Goal: Task Accomplishment & Management: Use online tool/utility

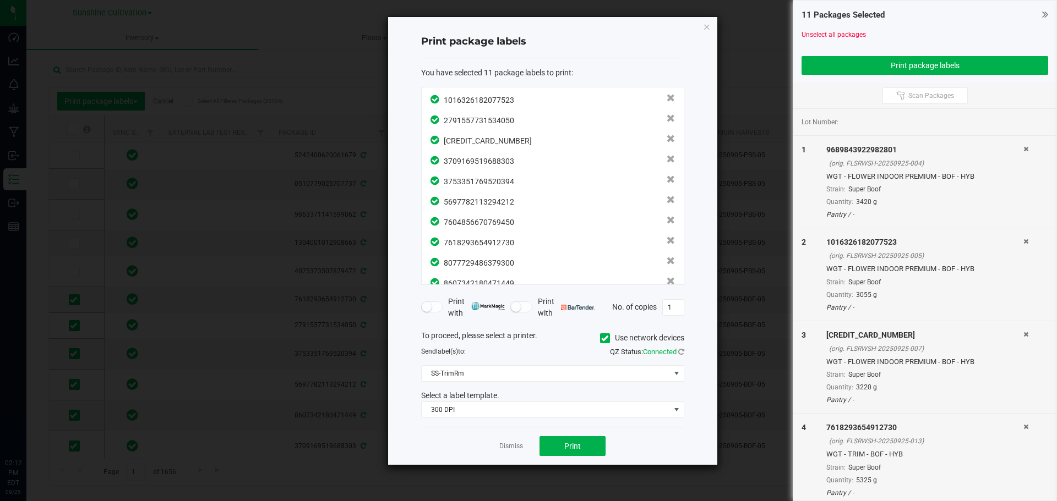
click at [705, 24] on icon "button" at bounding box center [707, 26] width 8 height 13
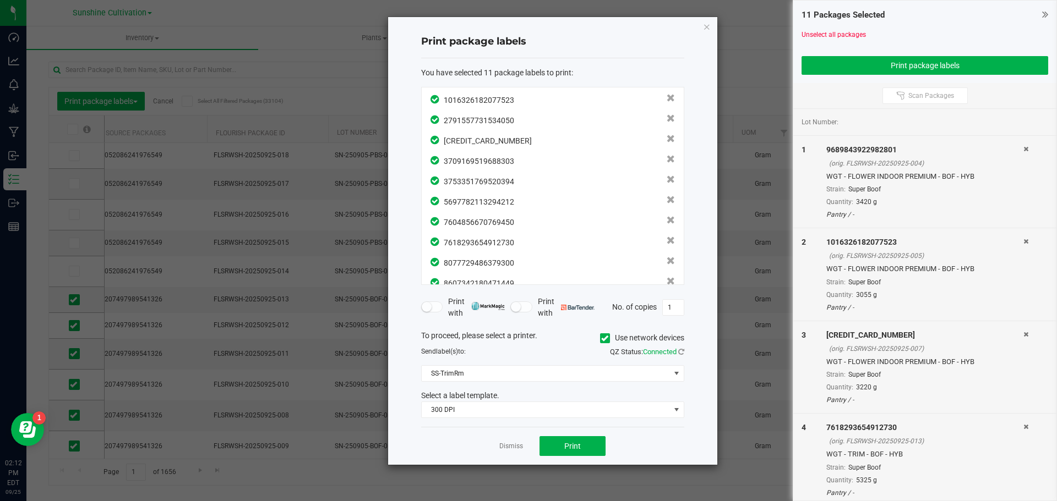
click at [1043, 17] on icon at bounding box center [1045, 14] width 6 height 11
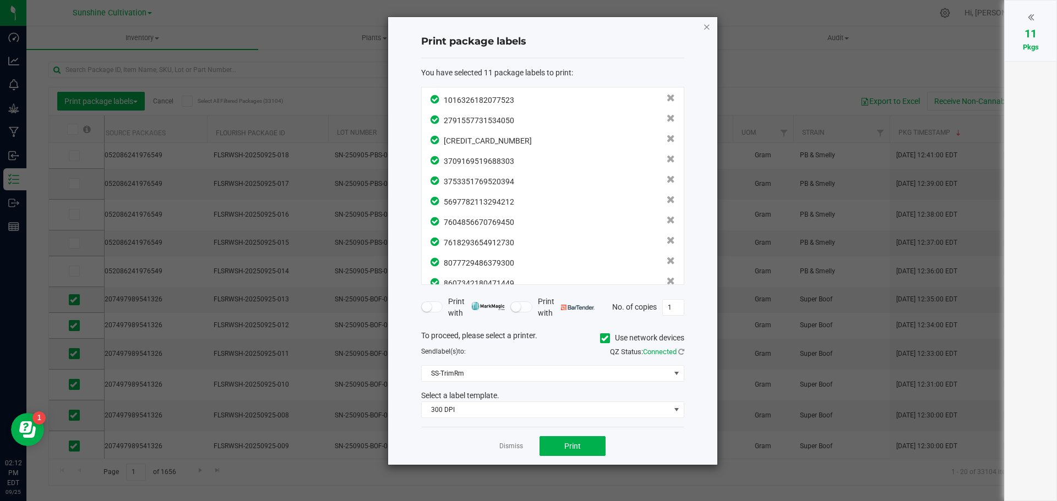
click at [706, 29] on icon "button" at bounding box center [707, 26] width 8 height 13
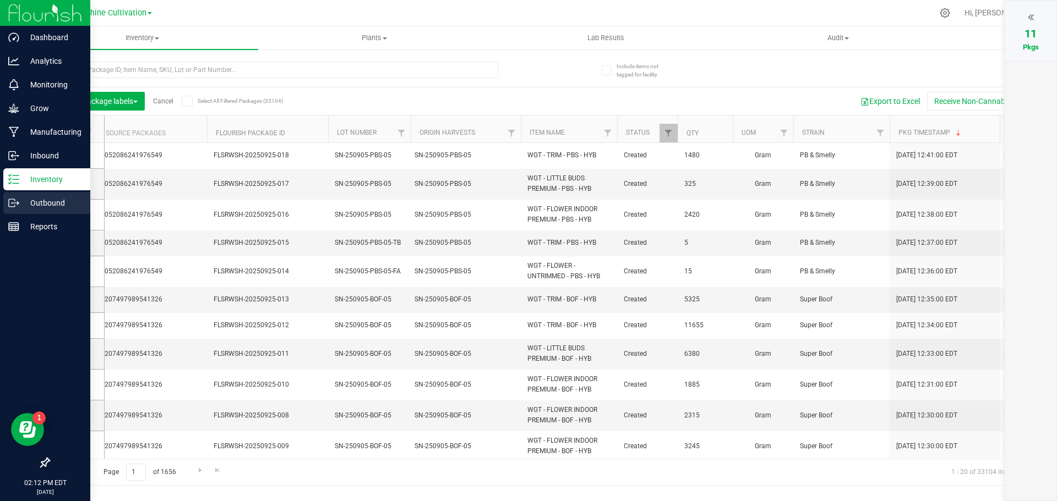
click at [12, 199] on icon at bounding box center [13, 203] width 11 height 11
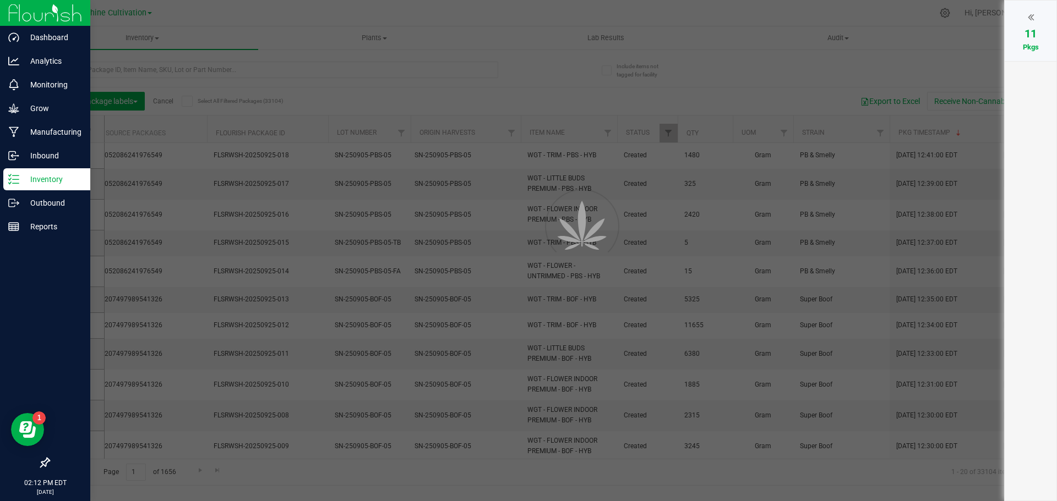
click at [35, 180] on p "Inventory" at bounding box center [52, 179] width 66 height 13
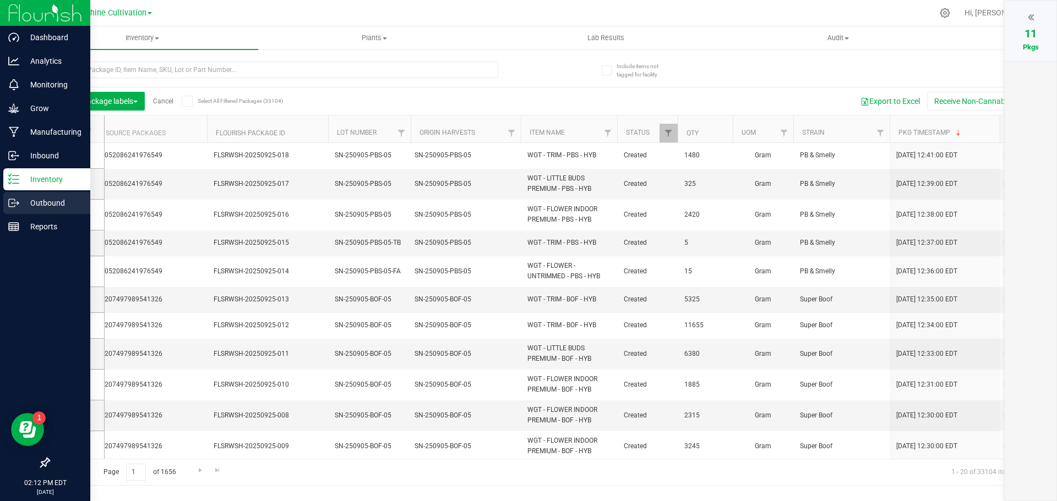
click at [52, 204] on p "Outbound" at bounding box center [52, 202] width 66 height 13
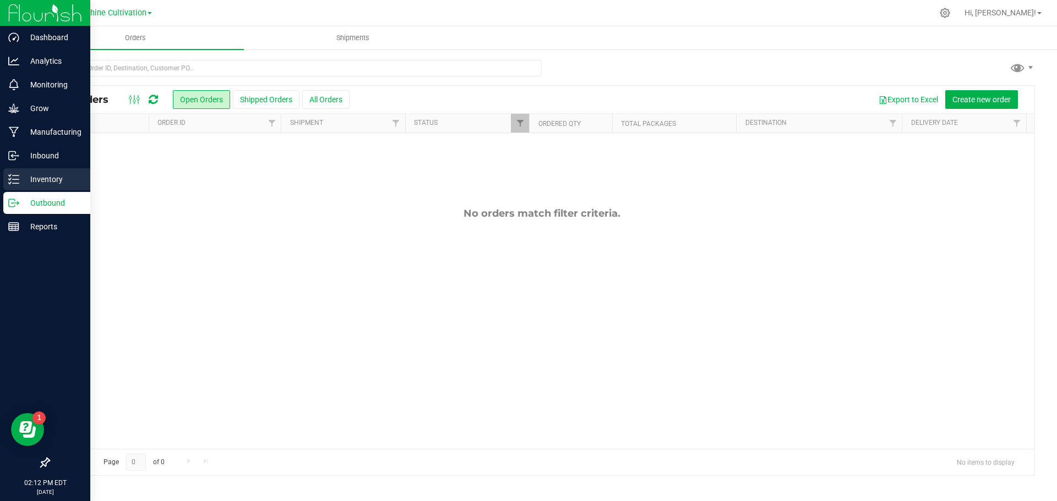
click at [23, 177] on p "Inventory" at bounding box center [52, 179] width 66 height 13
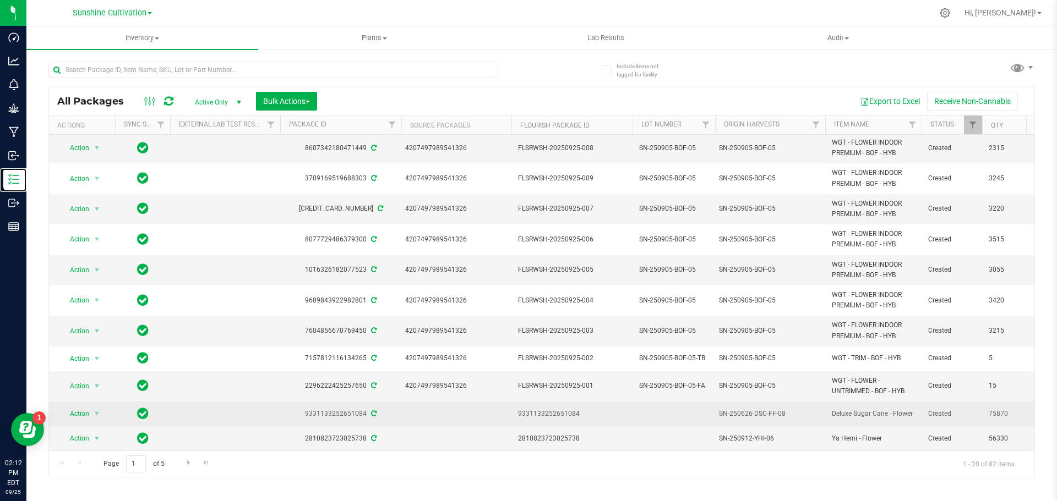
scroll to position [261, 0]
click at [94, 409] on span "select" at bounding box center [96, 413] width 9 height 9
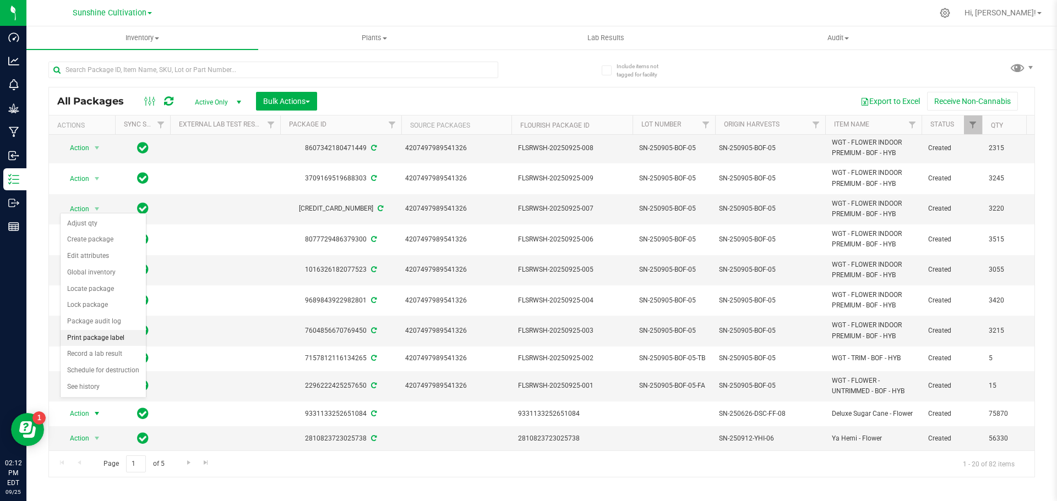
click at [110, 338] on li "Print package label" at bounding box center [103, 338] width 85 height 17
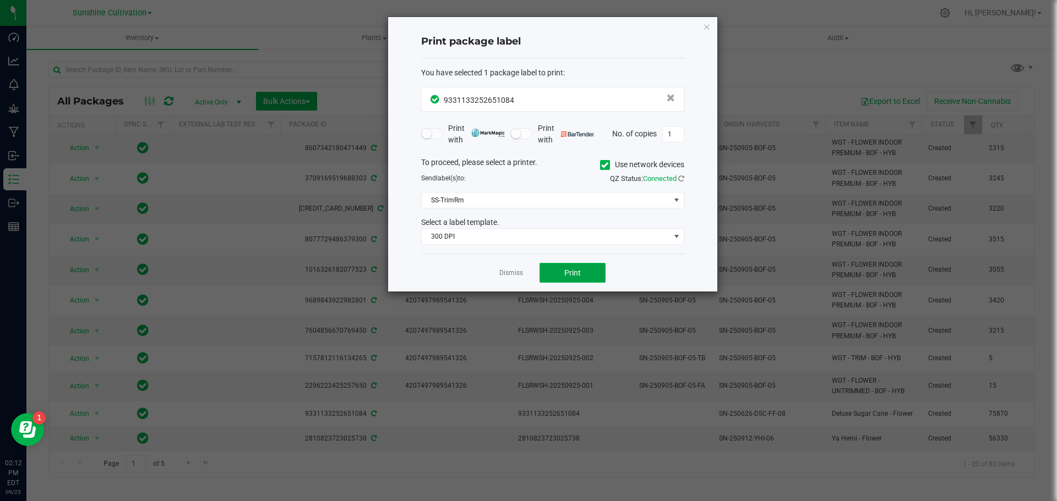
click at [567, 274] on span "Print" at bounding box center [572, 273] width 17 height 9
click at [704, 25] on icon "button" at bounding box center [707, 26] width 8 height 13
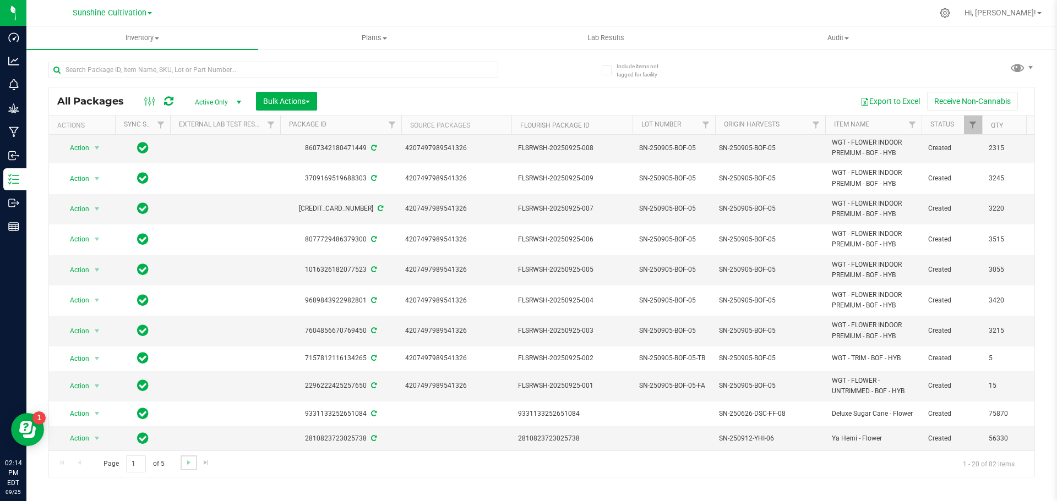
click at [184, 468] on link "Go to the next page" at bounding box center [189, 463] width 16 height 15
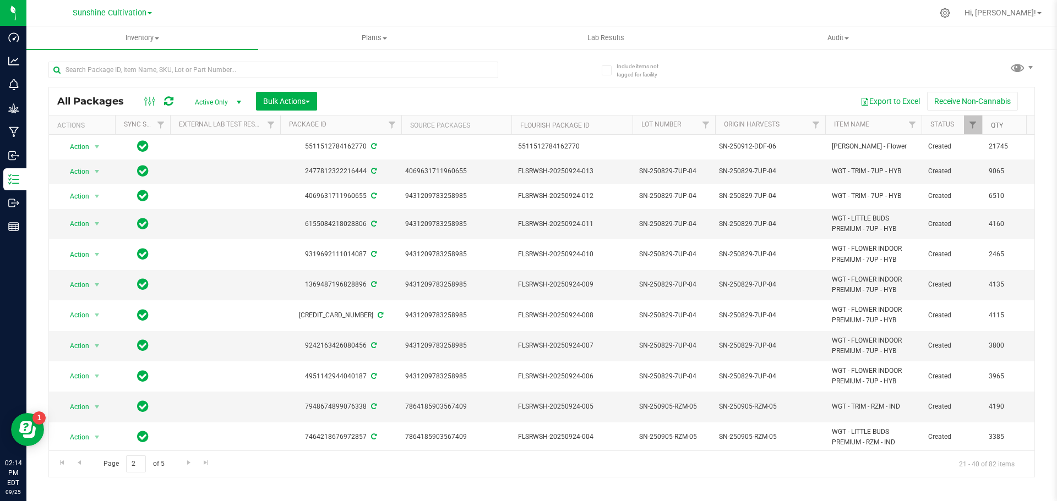
click at [995, 124] on link "Qty" at bounding box center [997, 126] width 12 height 8
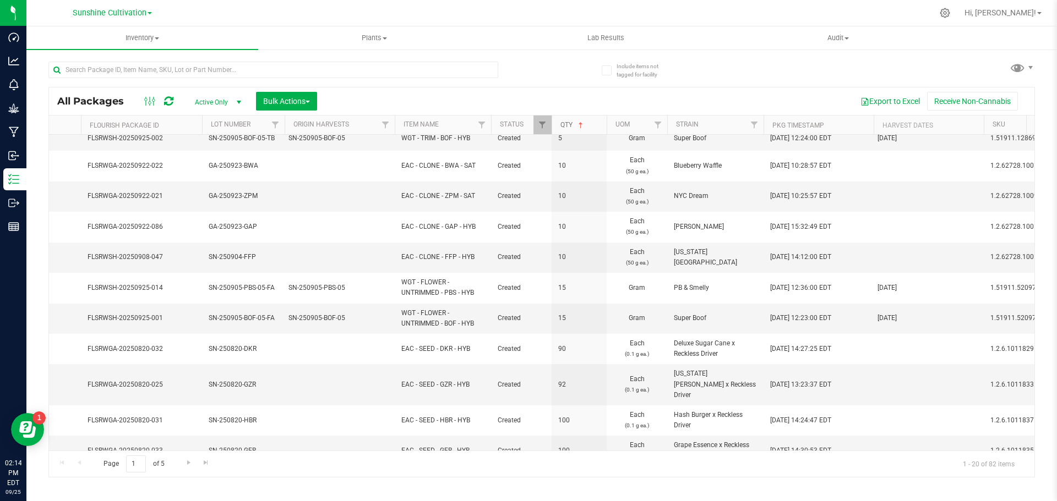
scroll to position [301, 430]
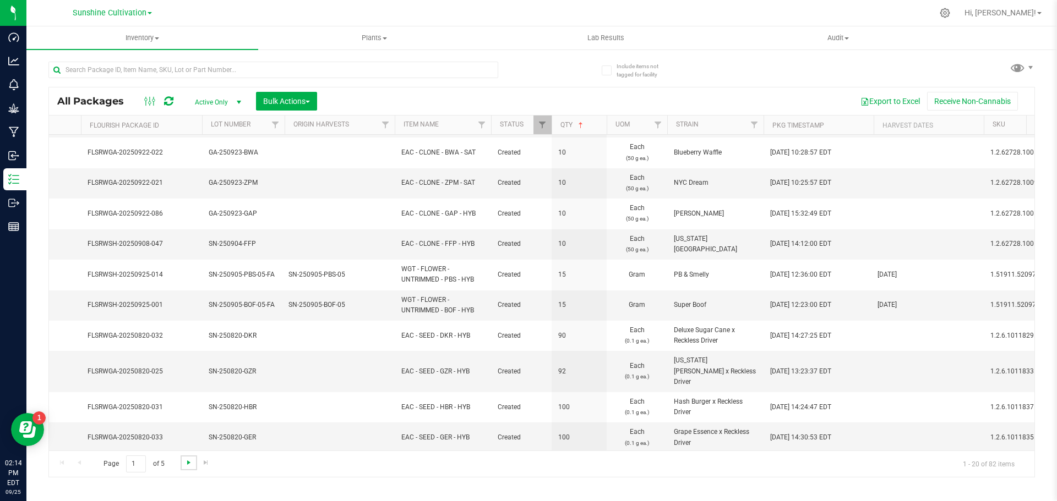
click at [188, 466] on span "Go to the next page" at bounding box center [188, 462] width 9 height 9
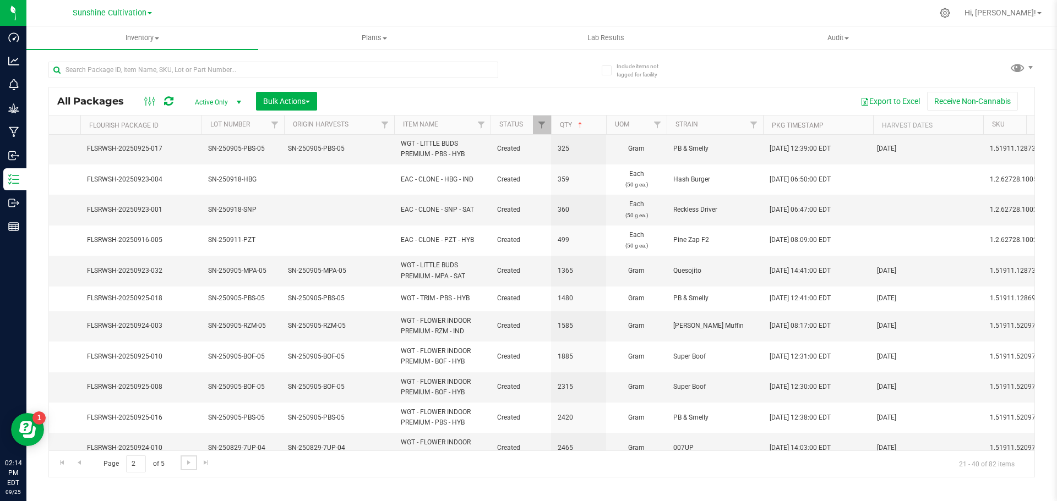
scroll to position [296, 431]
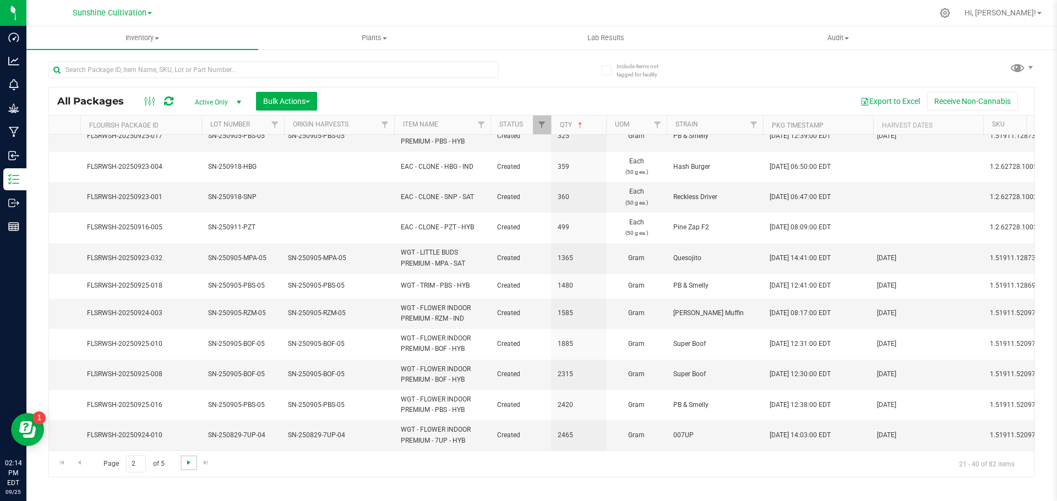
click at [189, 465] on span "Go to the next page" at bounding box center [188, 462] width 9 height 9
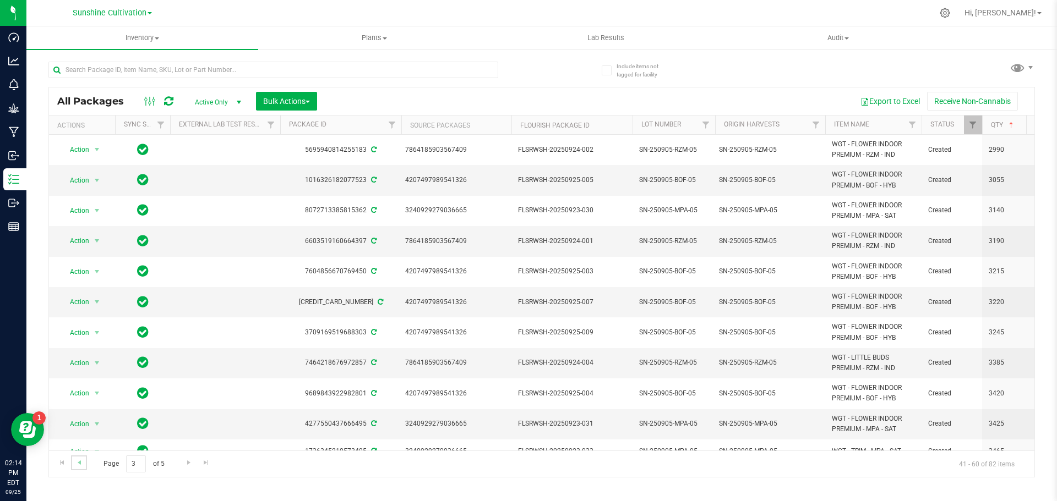
click at [86, 463] on link "Go to the previous page" at bounding box center [79, 463] width 16 height 15
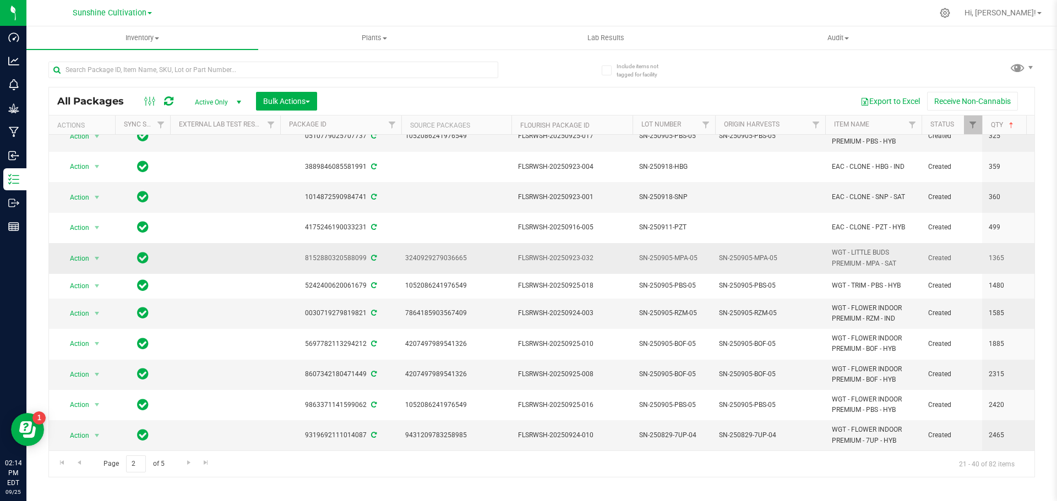
click at [846, 249] on span "WGT - LITTLE BUDS PREMIUM - MPA - SAT" at bounding box center [873, 258] width 83 height 21
click at [988, 253] on span "1365" at bounding box center [1009, 258] width 42 height 10
click at [791, 253] on div "SN-250905-MPA-05" at bounding box center [770, 258] width 103 height 10
drag, startPoint x: 828, startPoint y: 241, endPoint x: 947, endPoint y: 250, distance: 119.7
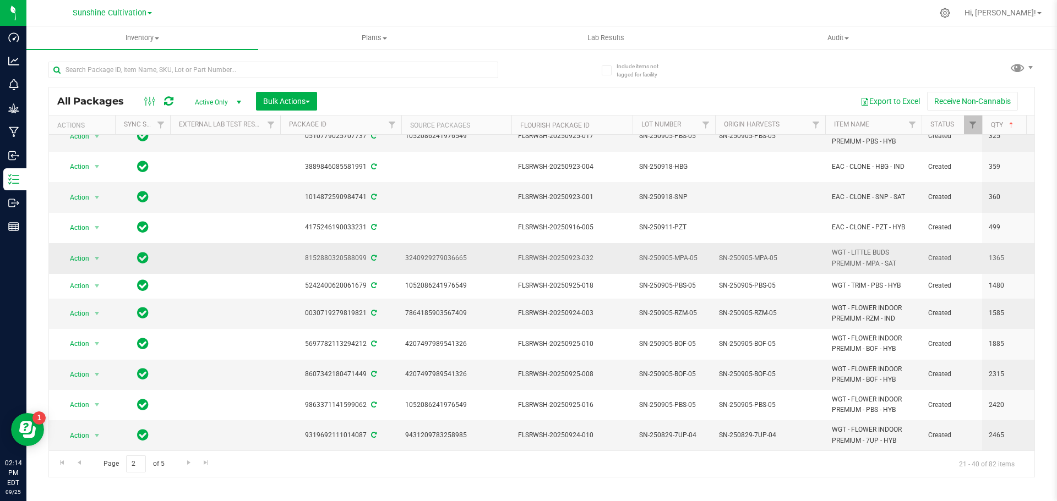
click at [962, 253] on span "Created" at bounding box center [951, 258] width 47 height 10
click at [994, 253] on span "1365" at bounding box center [1009, 258] width 42 height 10
click at [750, 253] on div "SN-250905-MPA-05" at bounding box center [770, 258] width 103 height 10
click at [624, 256] on td "FLSRWSH-20250923-032" at bounding box center [571, 258] width 121 height 30
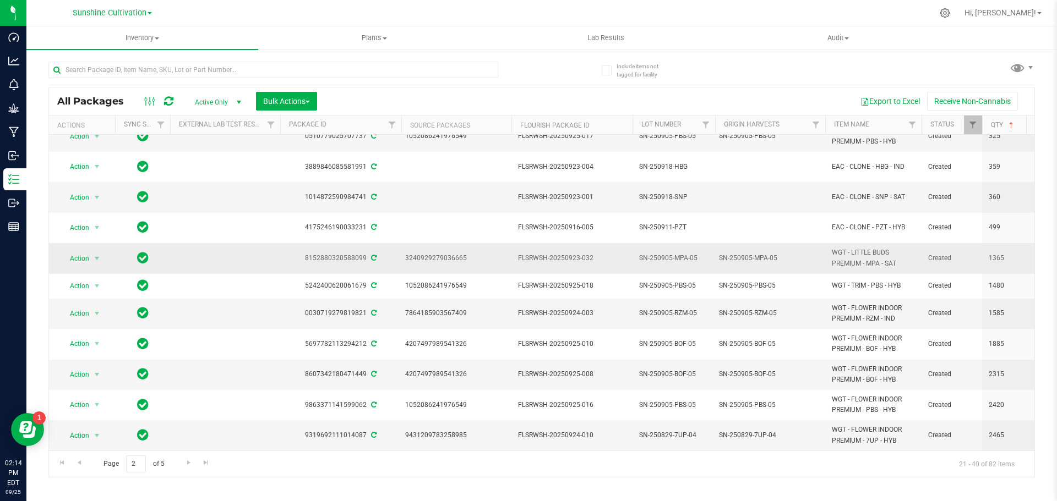
click at [694, 243] on td "SN-250905-MPA-05" at bounding box center [673, 258] width 83 height 30
click at [823, 245] on td "SN-250905-MPA-05" at bounding box center [770, 258] width 110 height 30
click at [880, 248] on span "WGT - LITTLE BUDS PREMIUM - MPA - SAT" at bounding box center [873, 258] width 83 height 21
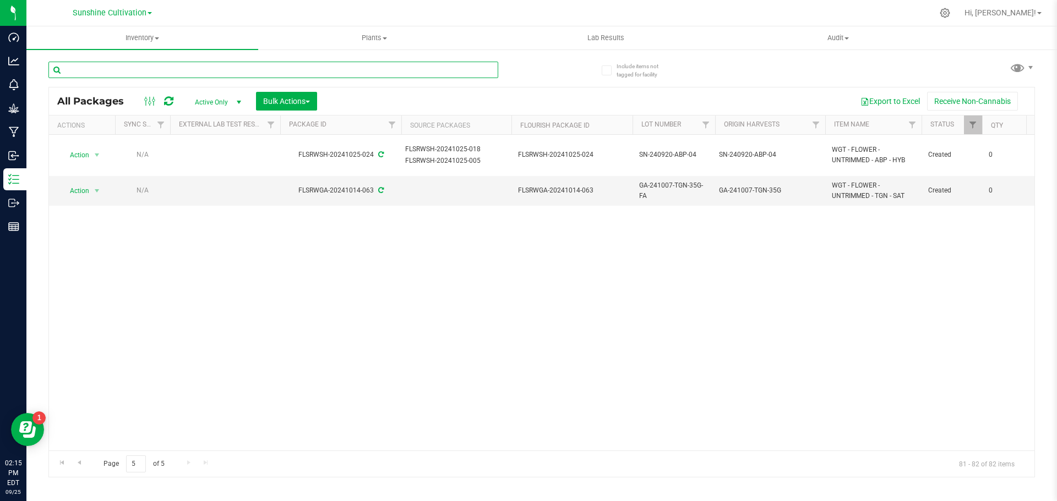
click at [363, 74] on input "text" at bounding box center [273, 70] width 450 height 17
type input "MPA"
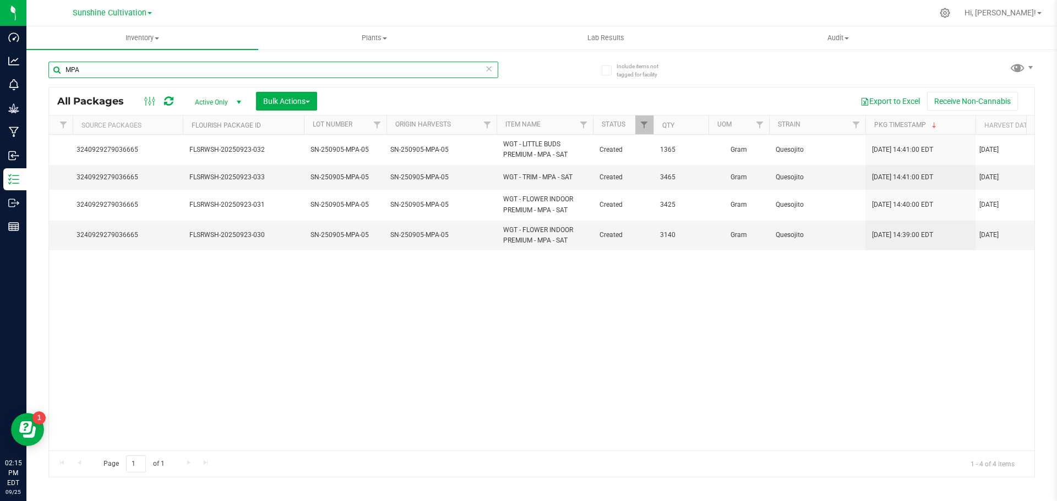
scroll to position [0, 332]
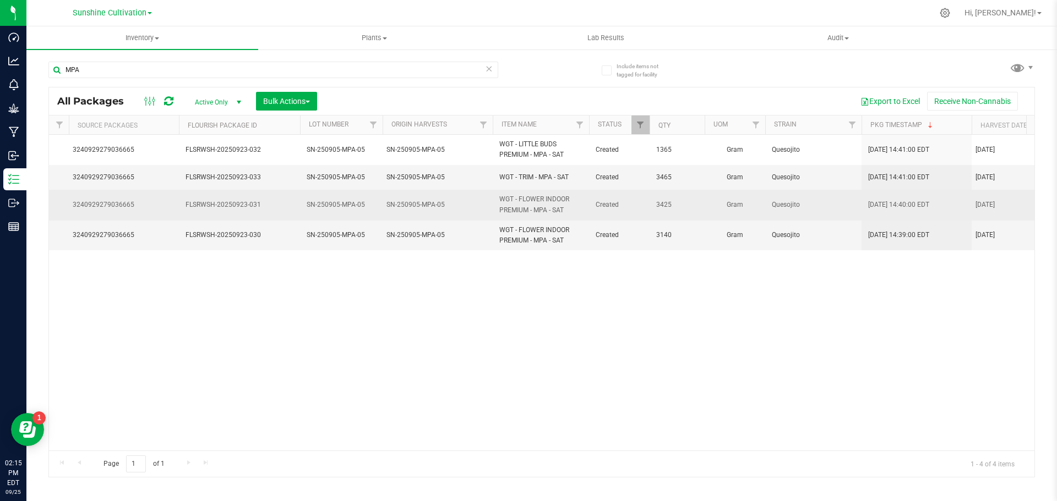
click at [801, 200] on span "Quesojito" at bounding box center [813, 205] width 83 height 10
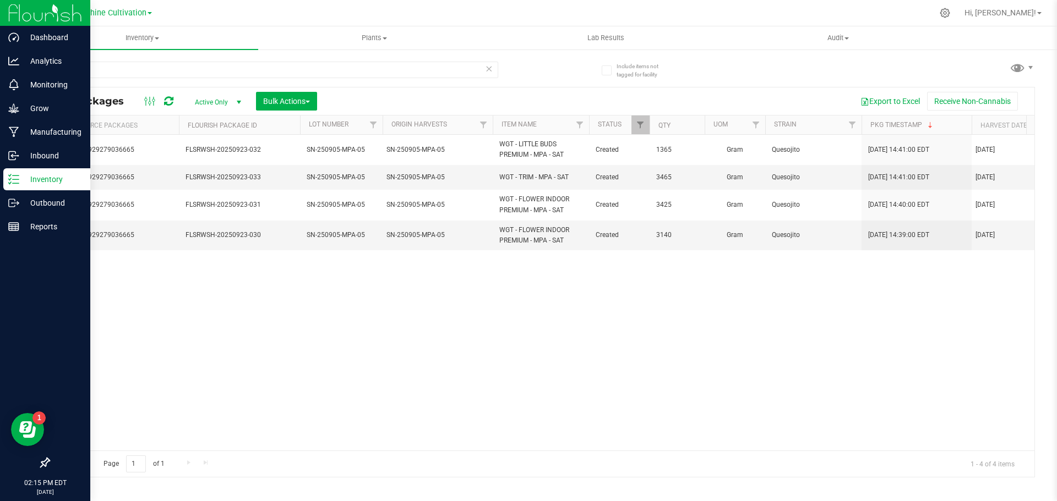
click at [10, 182] on icon at bounding box center [13, 179] width 11 height 11
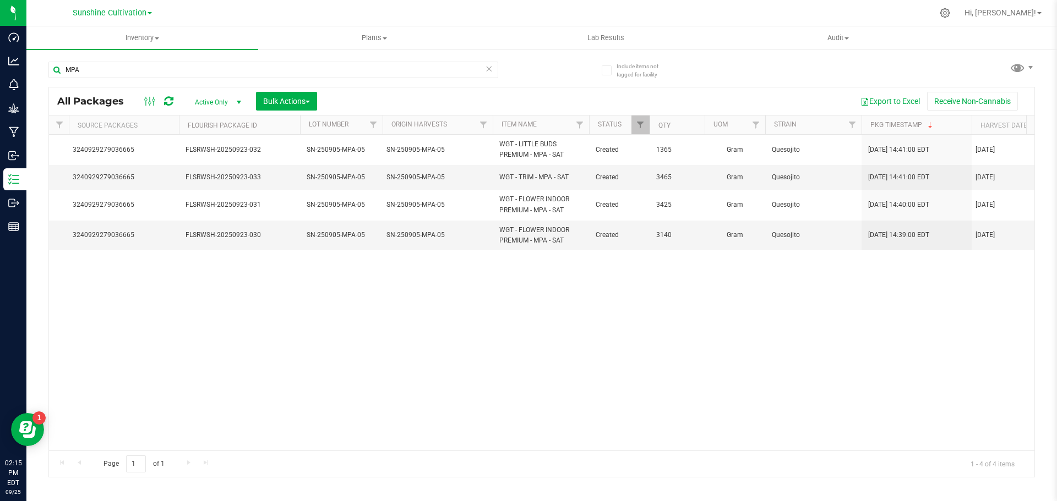
click at [486, 72] on icon at bounding box center [489, 68] width 8 height 13
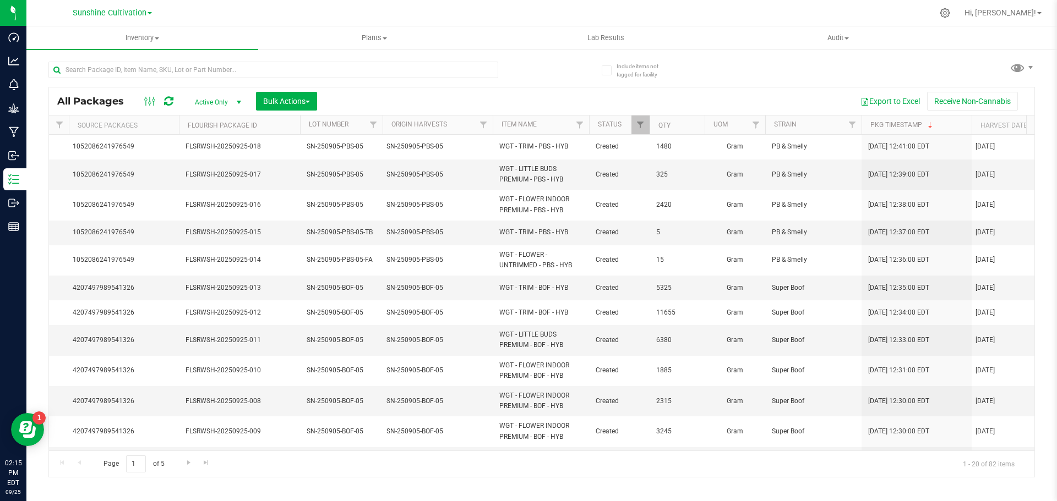
scroll to position [261, 332]
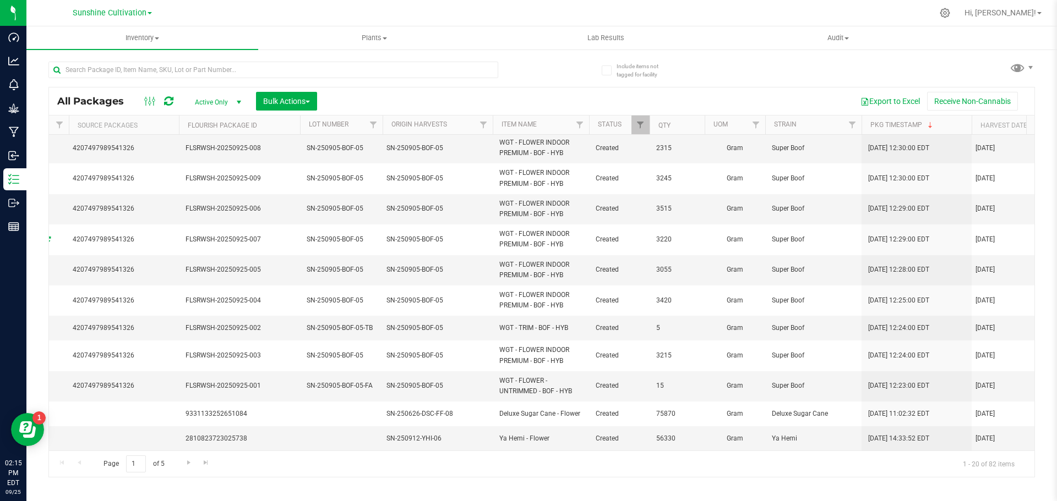
click at [676, 124] on th "Qty" at bounding box center [676, 125] width 55 height 19
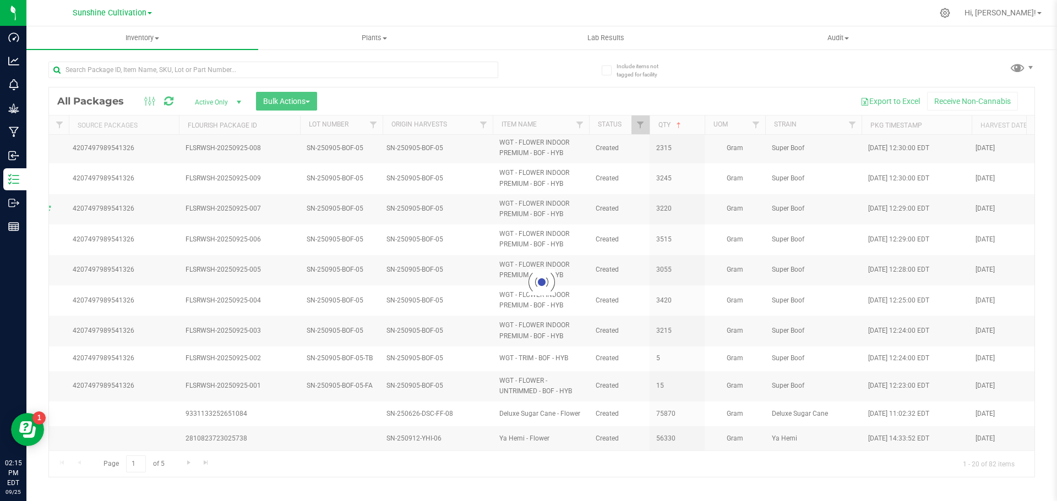
scroll to position [0, 0]
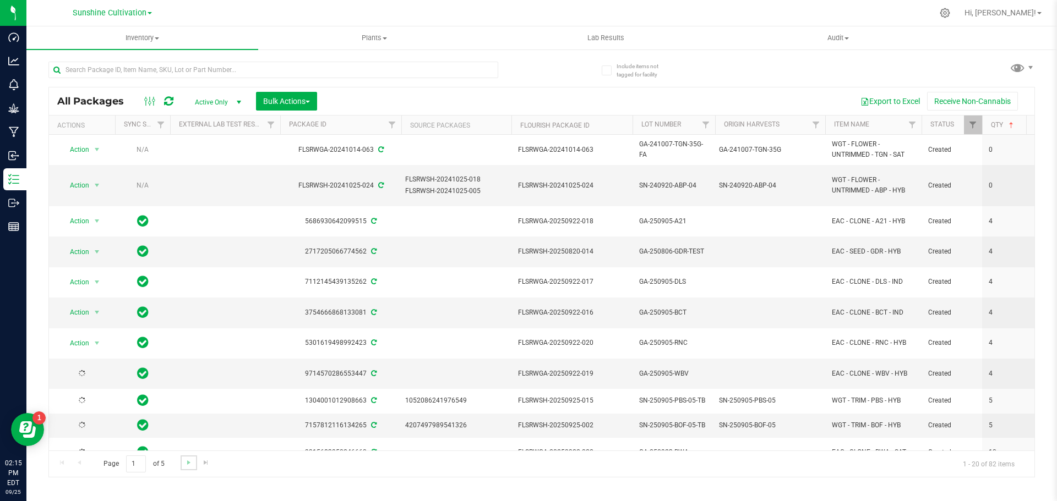
click at [190, 468] on link "Go to the next page" at bounding box center [189, 463] width 16 height 15
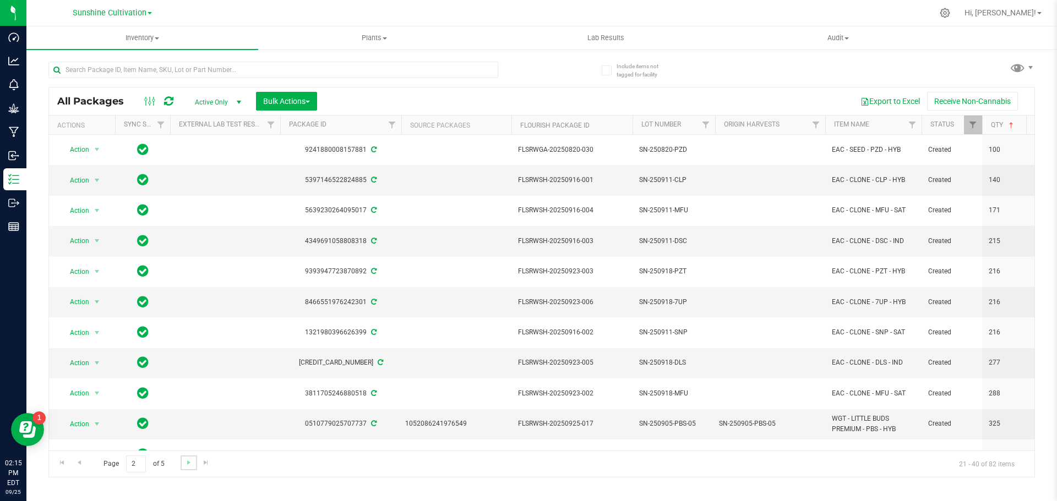
click at [189, 467] on link "Go to the next page" at bounding box center [189, 463] width 16 height 15
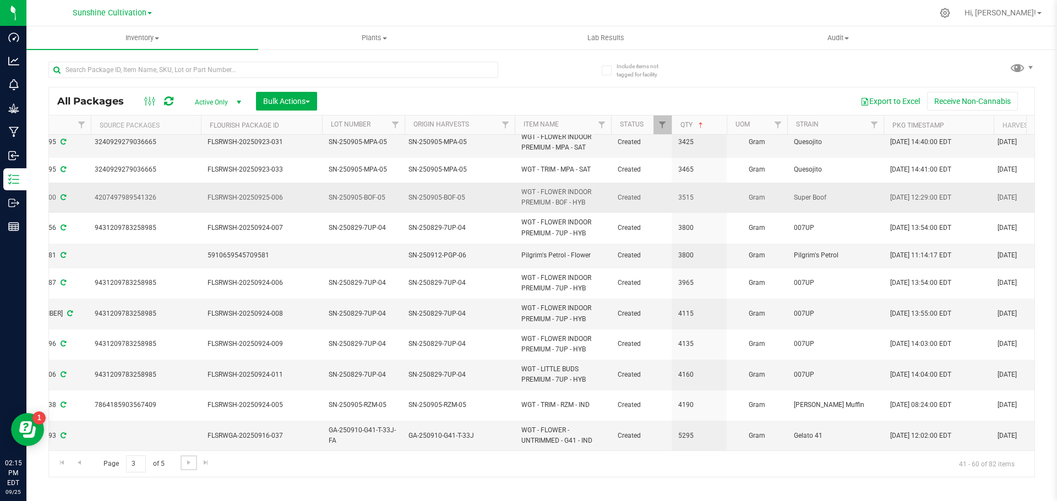
scroll to position [285, 310]
click at [188, 467] on link "Go to the next page" at bounding box center [189, 463] width 16 height 15
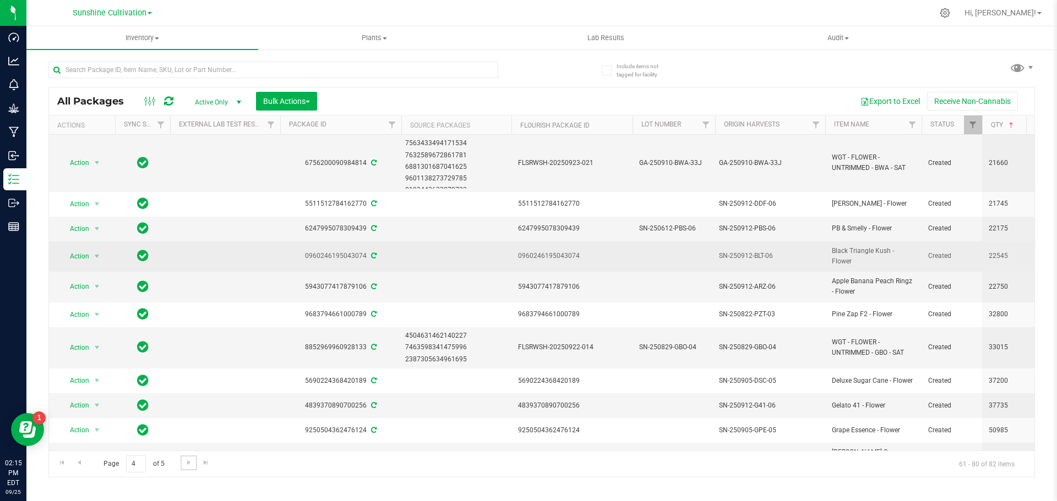
scroll to position [286, 0]
